Goal: Task Accomplishment & Management: Complete application form

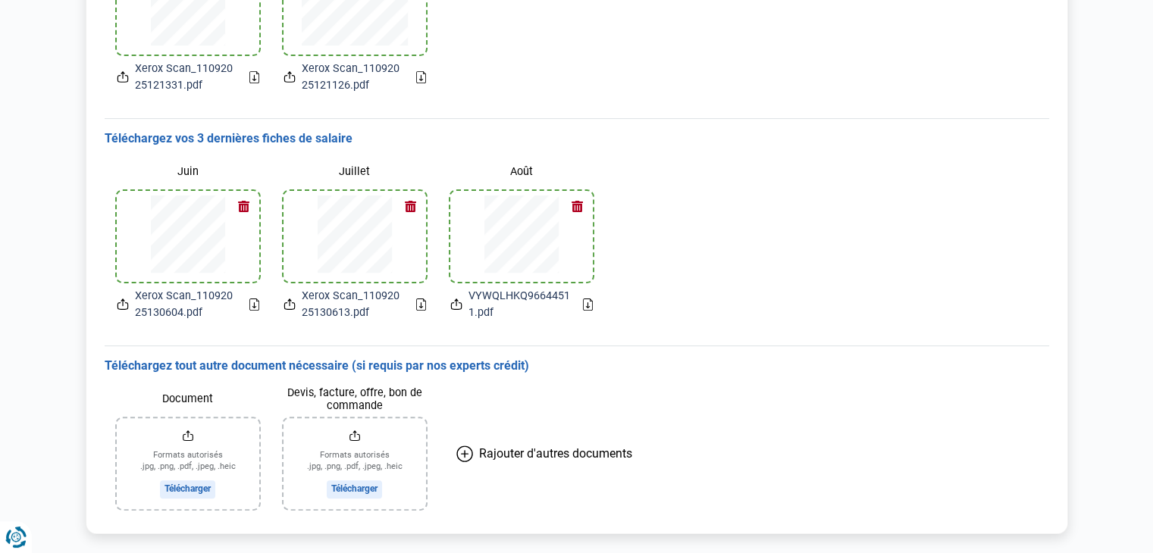
scroll to position [367, 0]
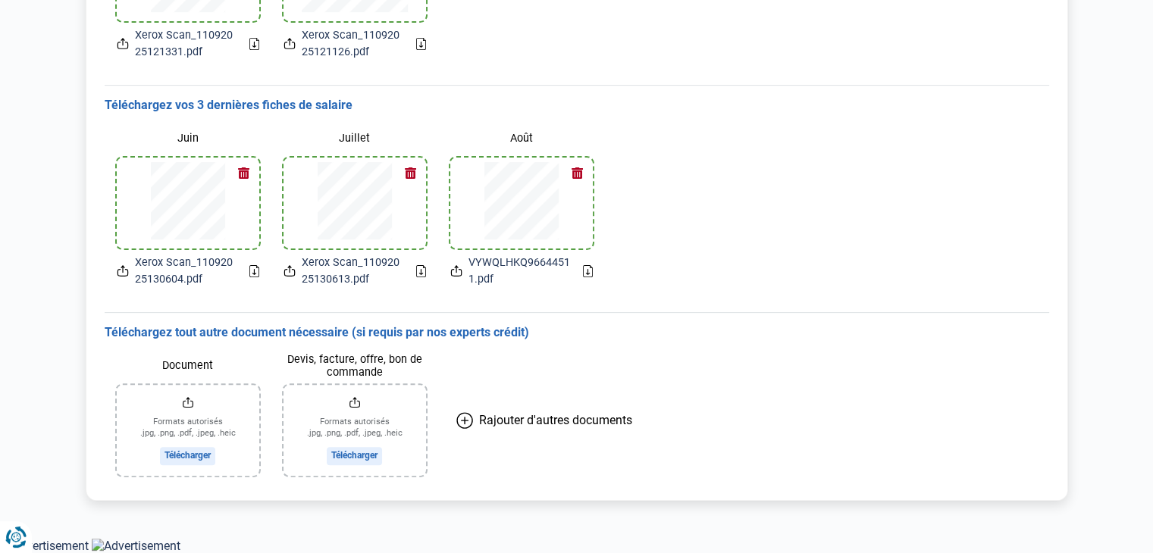
click at [320, 104] on h3 "Téléchargez vos 3 dernières fiches de salaire" at bounding box center [577, 106] width 945 height 16
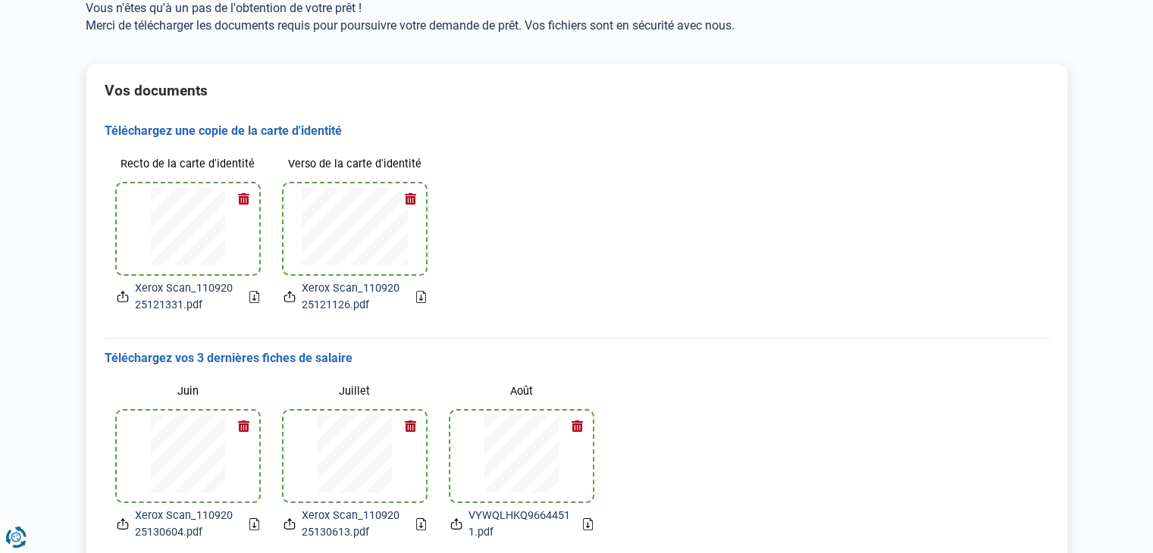
scroll to position [0, 0]
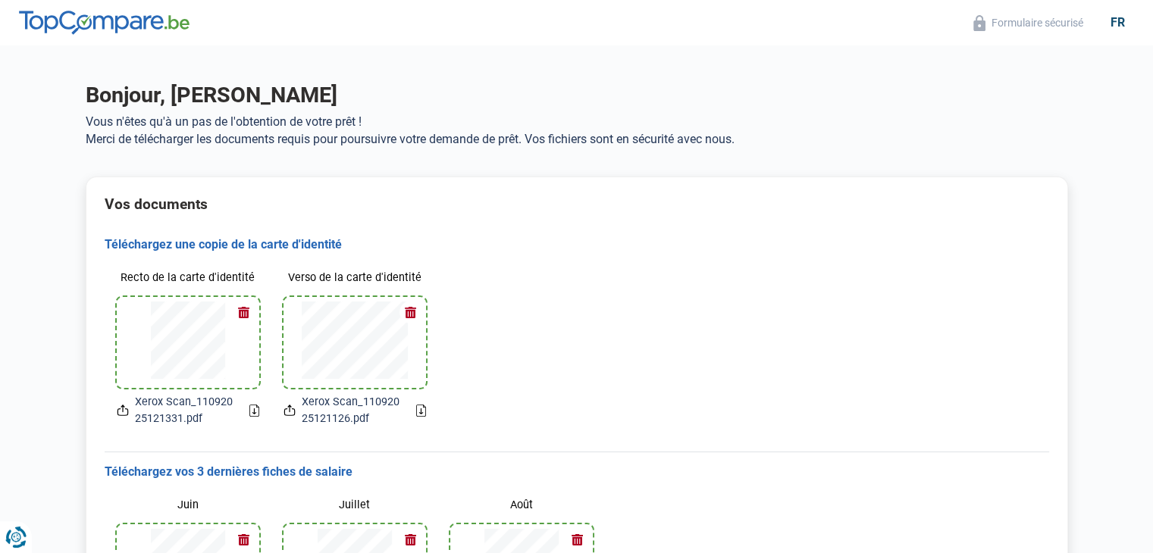
click at [327, 242] on h3 "Téléchargez une copie de la carte d'identité" at bounding box center [577, 245] width 945 height 16
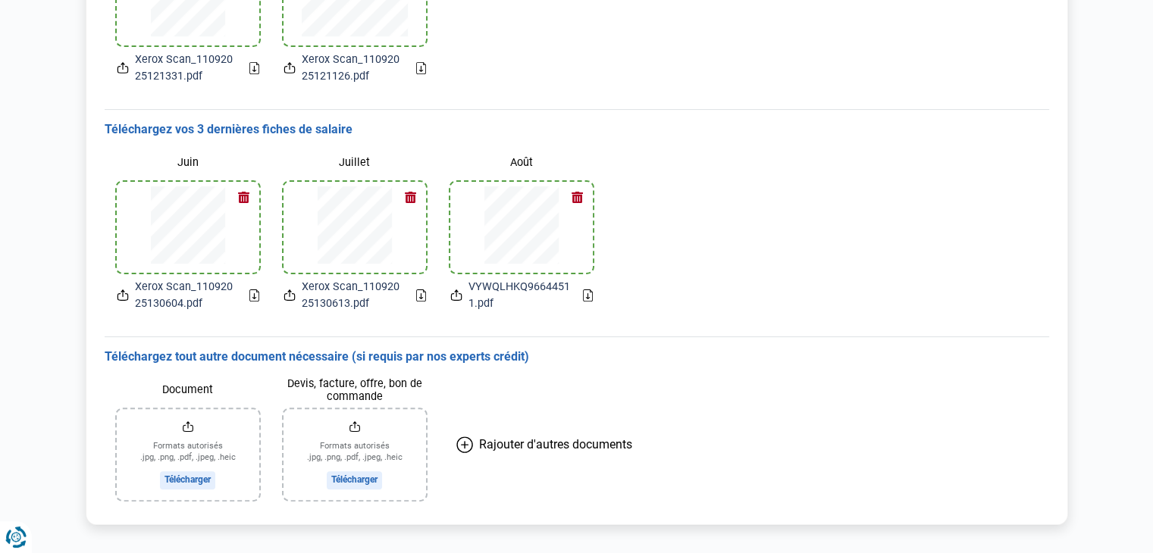
scroll to position [367, 0]
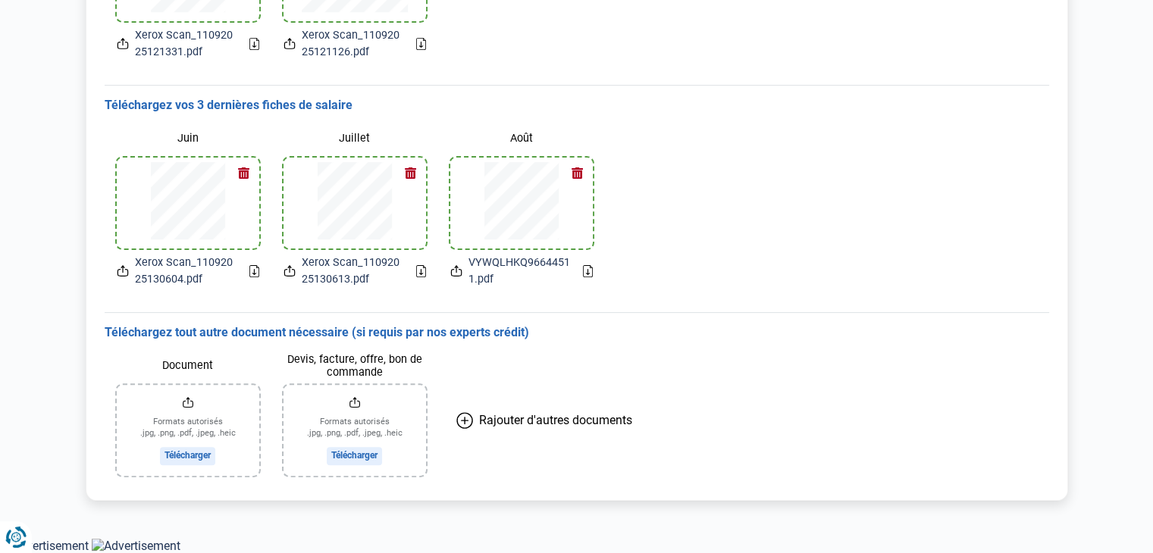
click at [513, 418] on span "Rajouter d'autres documents" at bounding box center [555, 420] width 153 height 14
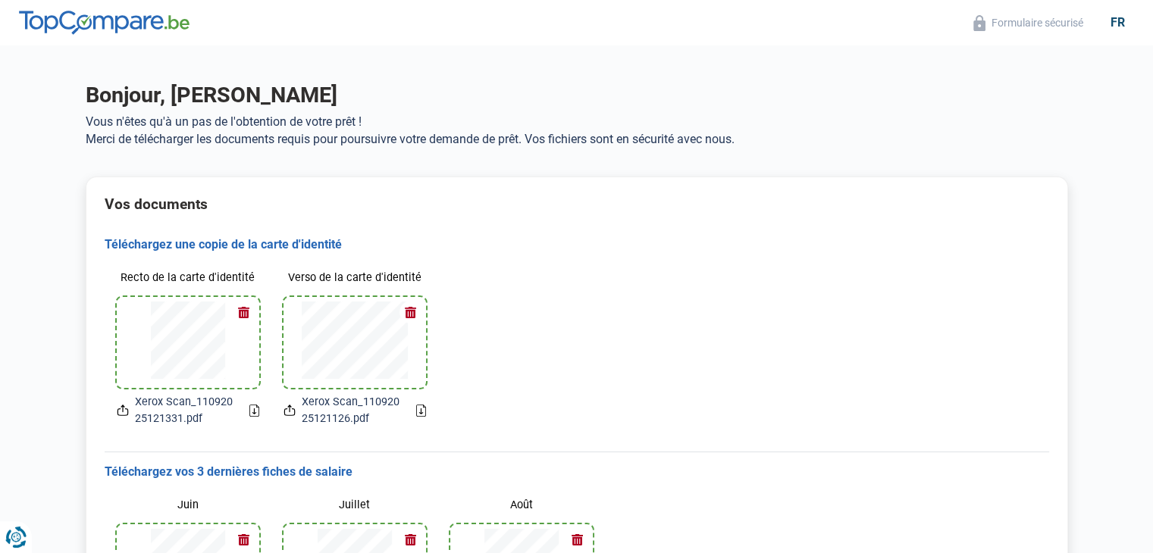
scroll to position [0, 0]
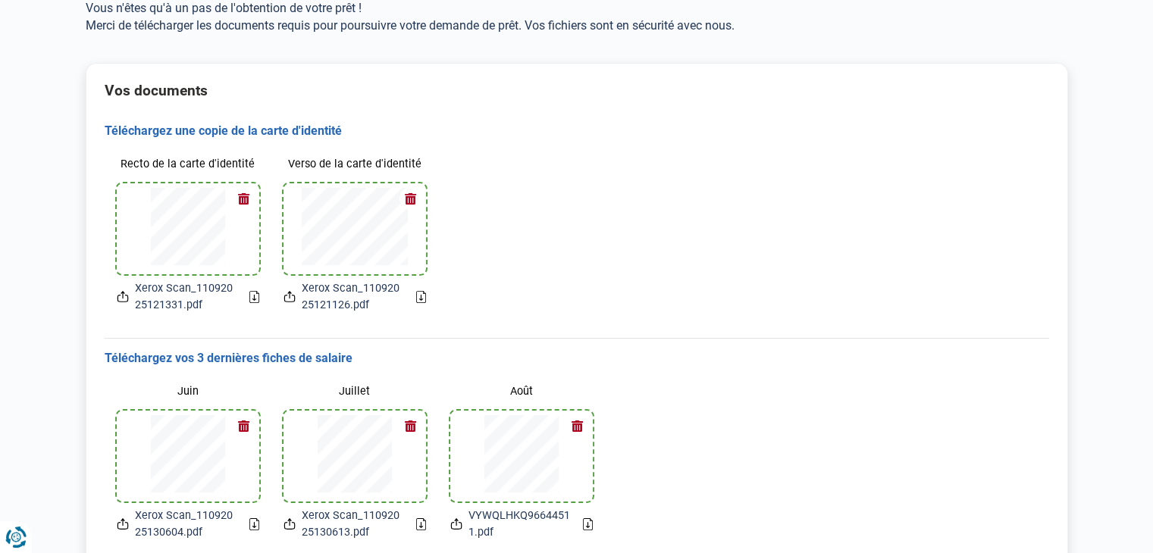
scroll to position [367, 0]
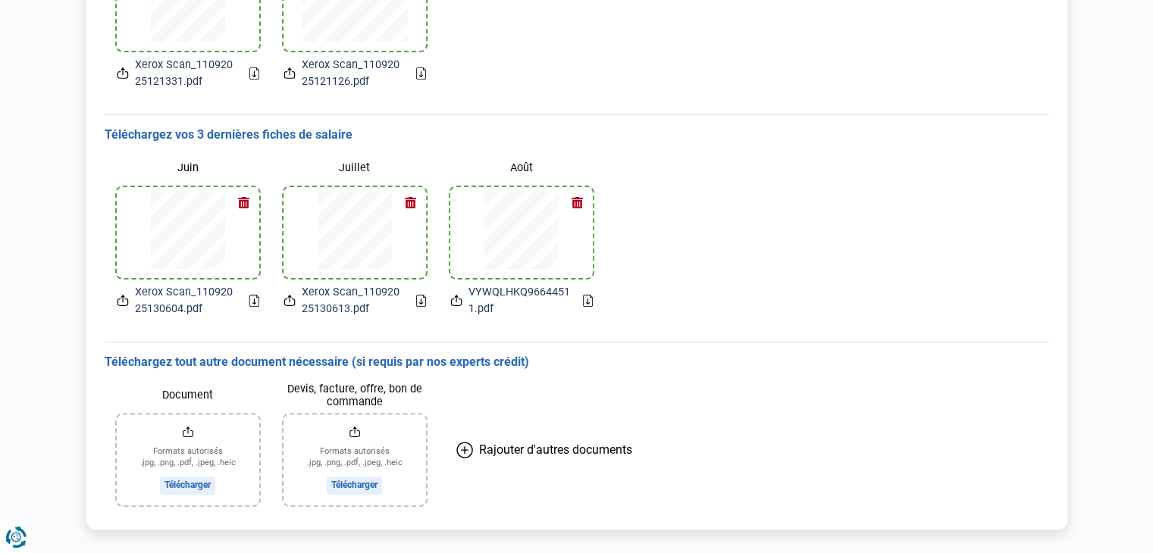
scroll to position [367, 0]
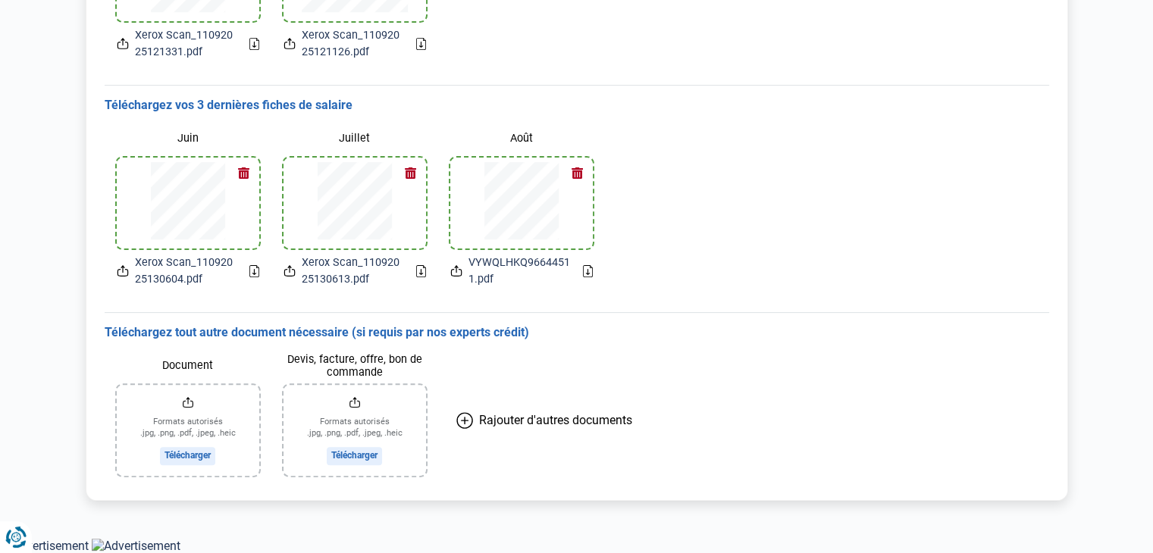
click at [586, 270] on icon at bounding box center [588, 271] width 10 height 12
